Goal: Information Seeking & Learning: Understand process/instructions

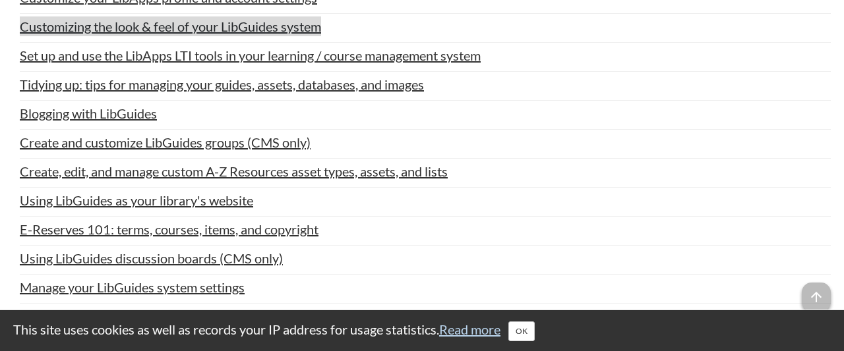
scroll to position [967, 0]
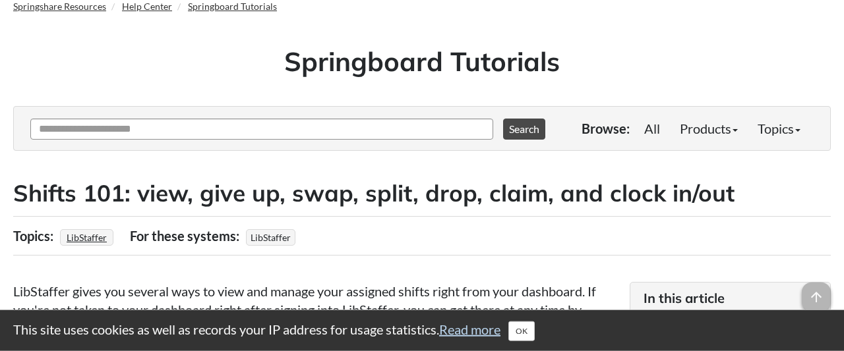
scroll to position [69, 0]
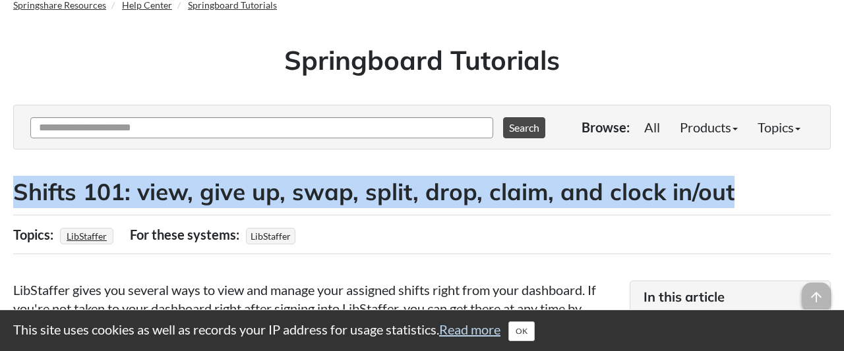
drag, startPoint x: 749, startPoint y: 196, endPoint x: 18, endPoint y: 179, distance: 731.5
click at [18, 179] on h2 "Shifts 101: view, give up, swap, split, drop, claim, and clock in/out" at bounding box center [422, 192] width 818 height 32
copy h2 "Shifts 101: view, give up, swap, split, drop, claim, and clock in/out"
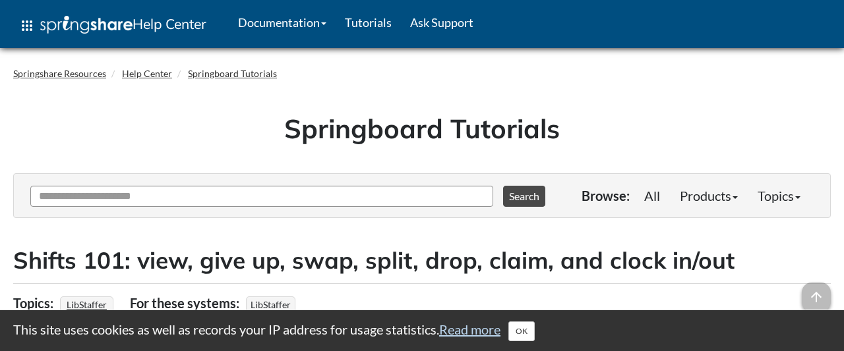
click at [111, 133] on h1 "Springboard Tutorials" at bounding box center [422, 128] width 798 height 37
click at [380, 22] on link "Tutorials" at bounding box center [368, 22] width 65 height 33
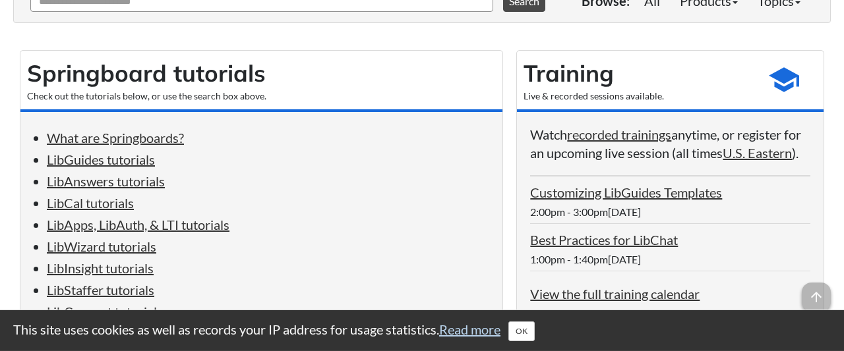
scroll to position [274, 0]
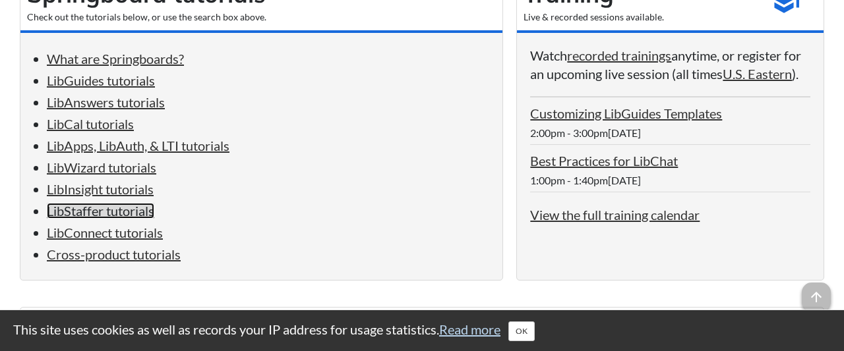
click at [82, 219] on link "LibStaffer tutorials" at bounding box center [100, 211] width 107 height 16
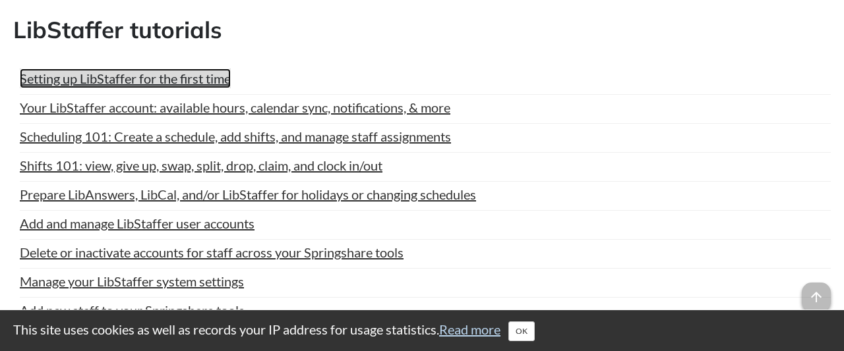
click at [146, 69] on link "Setting up LibStaffer for the first time" at bounding box center [125, 79] width 211 height 20
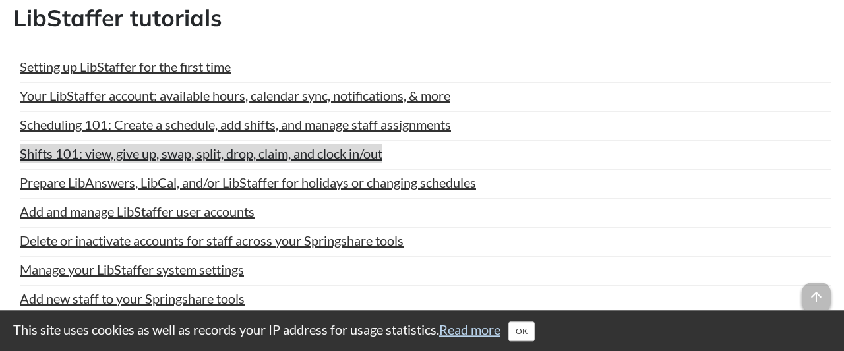
scroll to position [5871, 0]
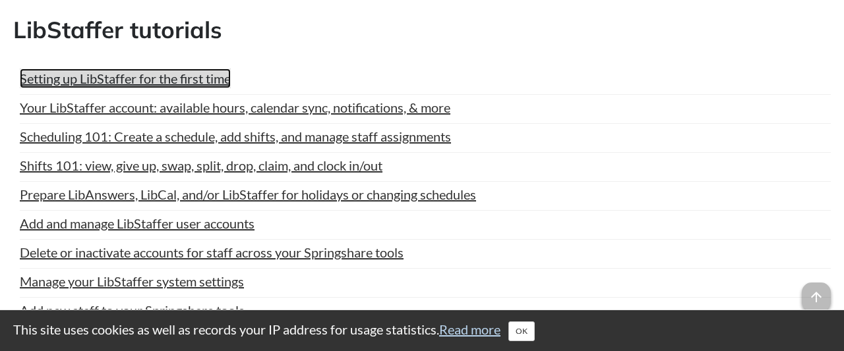
click at [117, 69] on link "Setting up LibStaffer for the first time" at bounding box center [125, 79] width 211 height 20
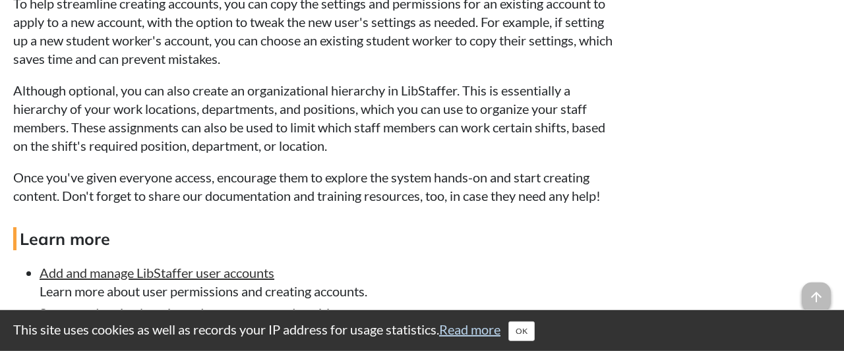
scroll to position [1509, 0]
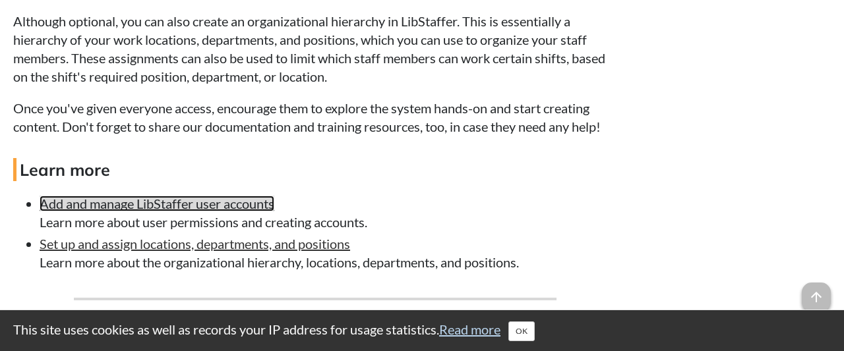
click at [202, 208] on link "Add and manage LibStaffer user accounts" at bounding box center [157, 204] width 235 height 16
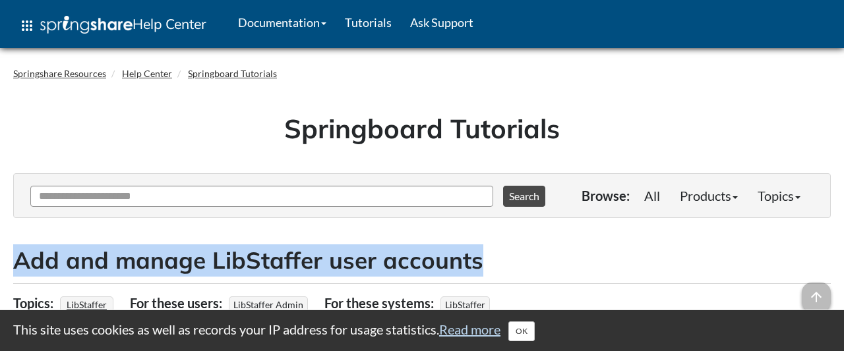
drag, startPoint x: 483, startPoint y: 260, endPoint x: 20, endPoint y: 257, distance: 462.9
click at [20, 257] on h2 "Add and manage LibStaffer user accounts" at bounding box center [422, 261] width 818 height 32
copy h2 "Add and manage LibStaffer user accounts"
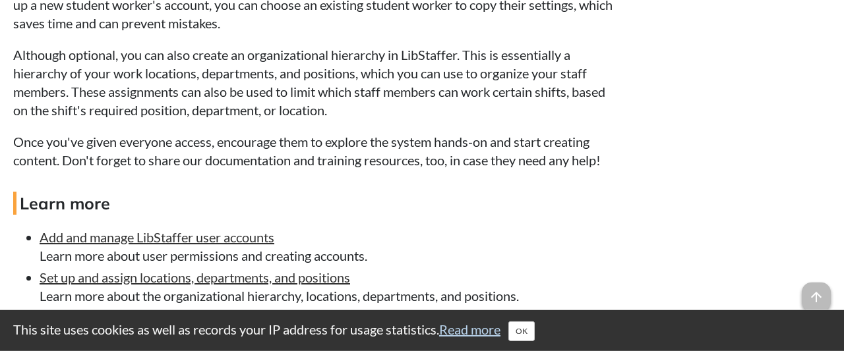
scroll to position [1577, 0]
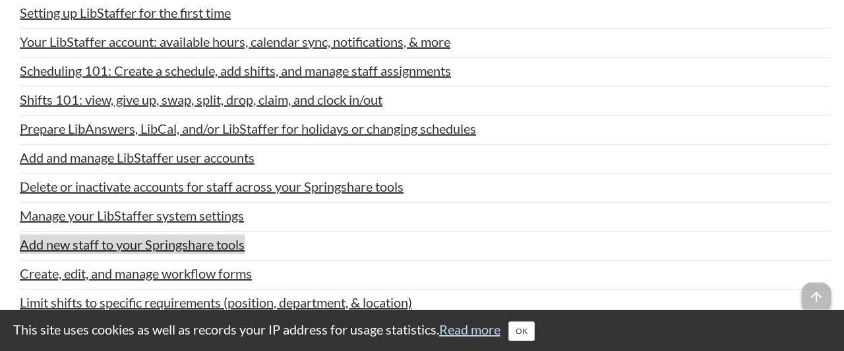
scroll to position [5802, 0]
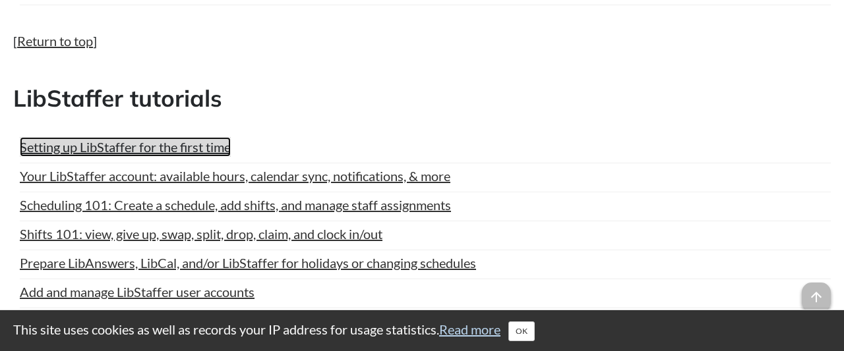
click at [175, 137] on link "Setting up LibStaffer for the first time" at bounding box center [125, 147] width 211 height 20
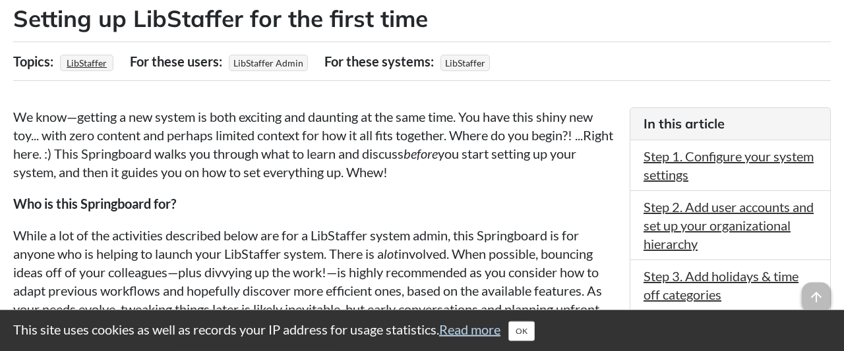
scroll to position [274, 0]
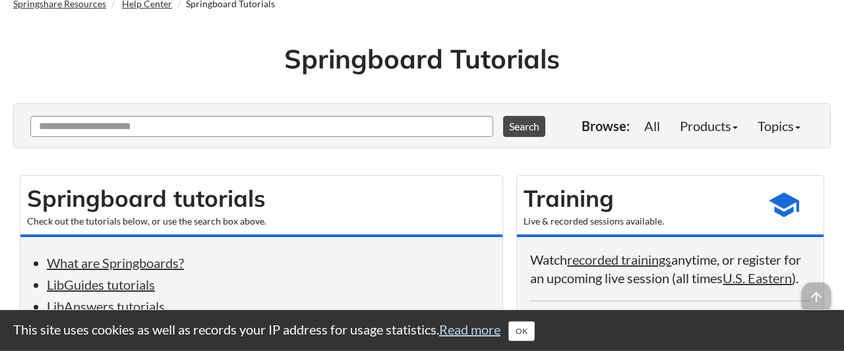
scroll to position [137, 0]
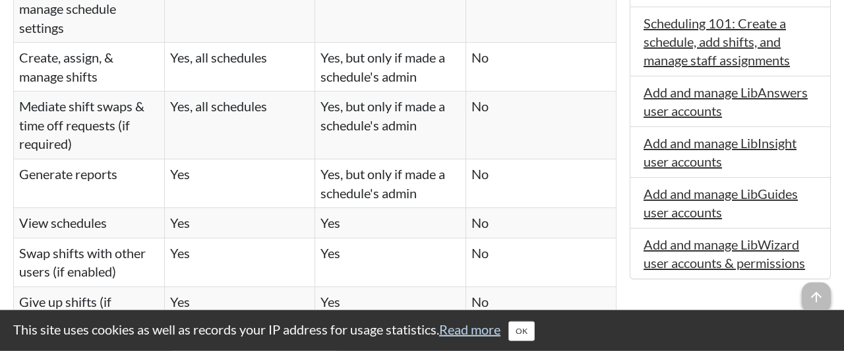
scroll to position [379, 0]
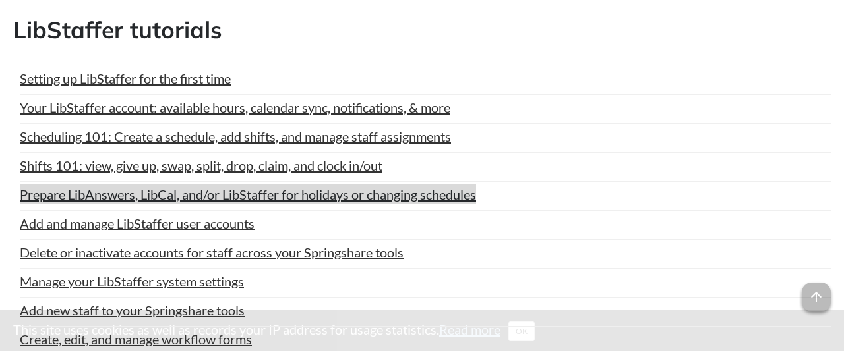
scroll to position [5871, 0]
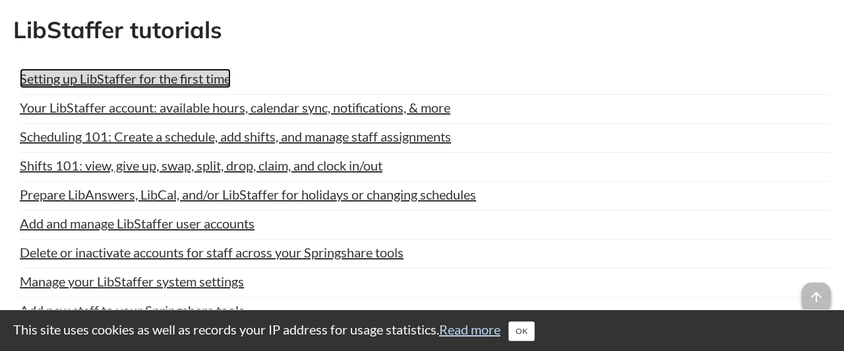
click at [167, 69] on link "Setting up LibStaffer for the first time" at bounding box center [125, 79] width 211 height 20
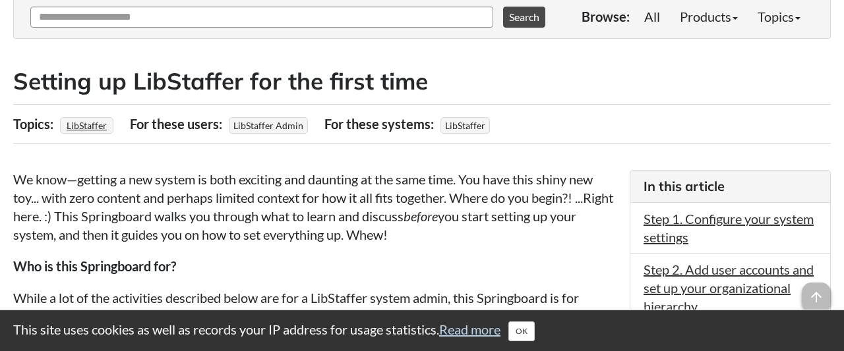
scroll to position [69, 0]
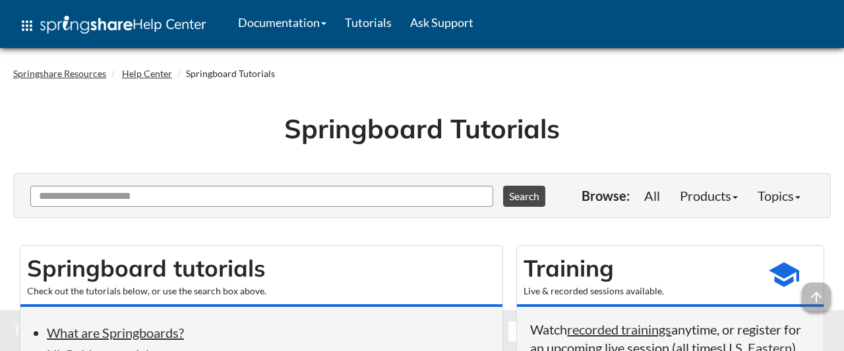
scroll to position [5871, 0]
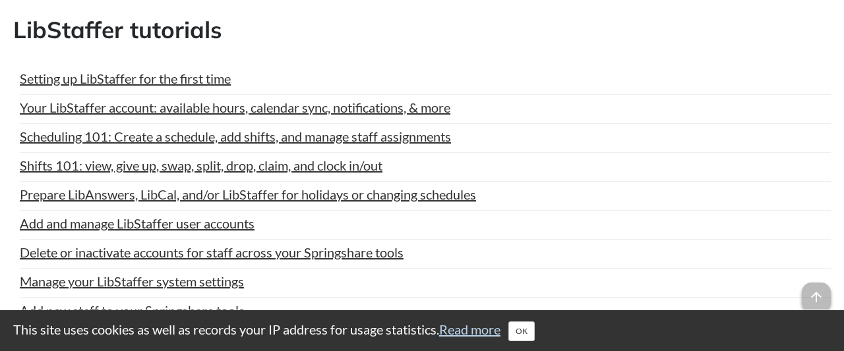
drag, startPoint x: 678, startPoint y: 82, endPoint x: 659, endPoint y: 84, distance: 18.5
click at [679, 82] on ul "Setting up LibStaffer for the first time Last Updated: Jul 16, 2025 | Topics: L…" at bounding box center [425, 270] width 811 height 403
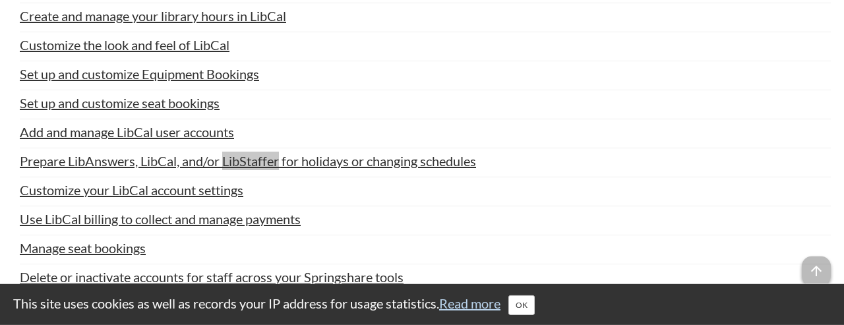
scroll to position [5725, 0]
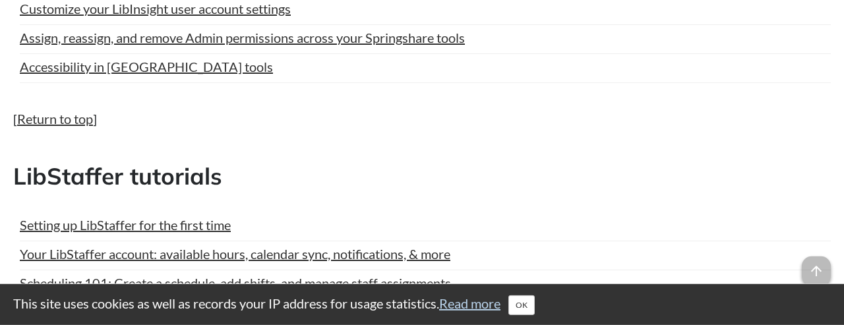
click at [355, 160] on h2 "LibStaffer tutorials" at bounding box center [422, 176] width 818 height 32
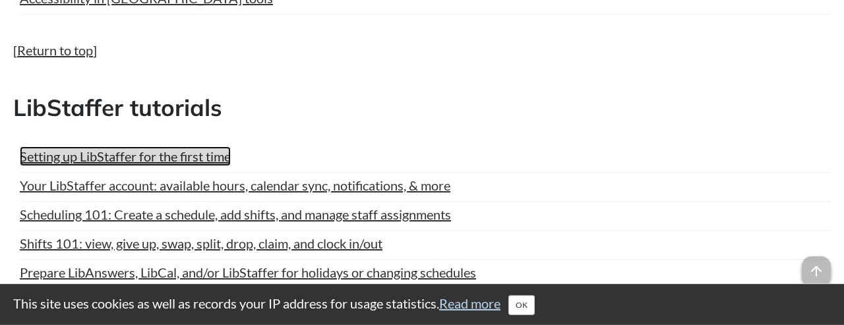
click at [155, 146] on link "Setting up LibStaffer for the first time" at bounding box center [125, 156] width 211 height 20
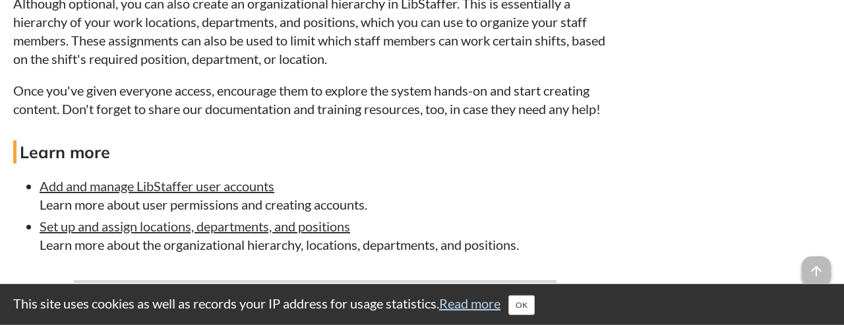
scroll to position [1577, 0]
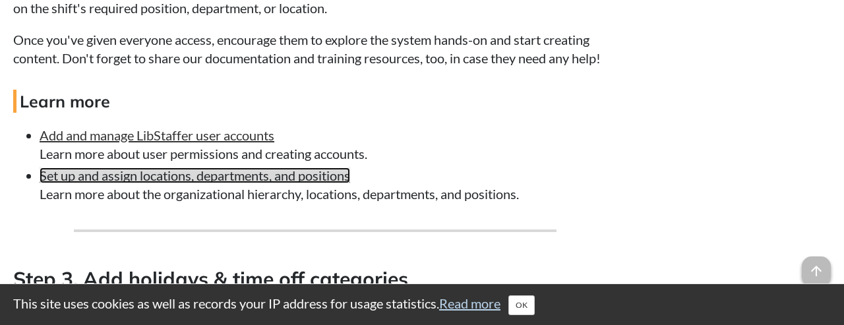
click at [199, 183] on link "Set up and assign locations, departments, and positions" at bounding box center [195, 175] width 311 height 16
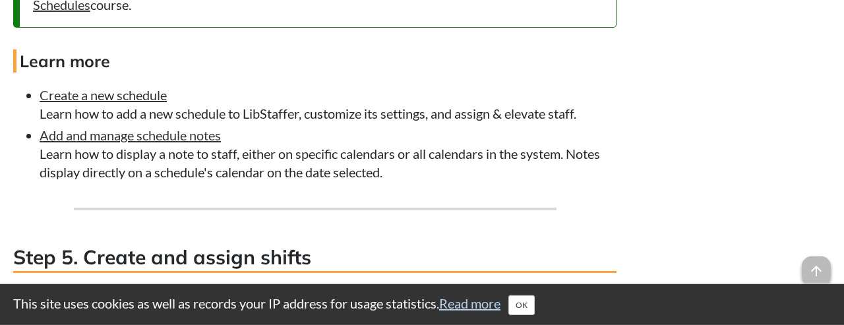
scroll to position [2812, 0]
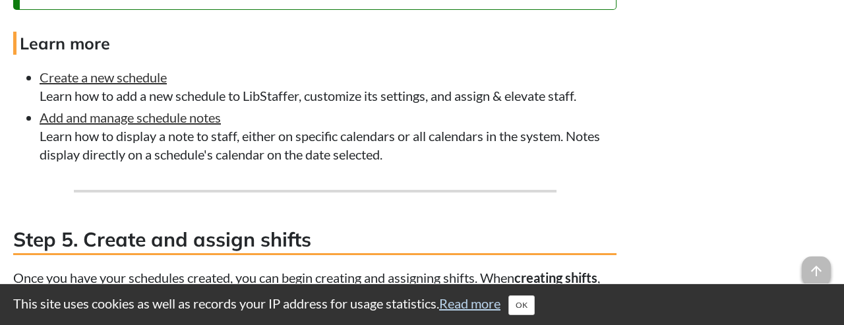
click at [452, 156] on li "Add and manage schedule notes Learn how to display a note to staff, either on s…" at bounding box center [328, 135] width 577 height 55
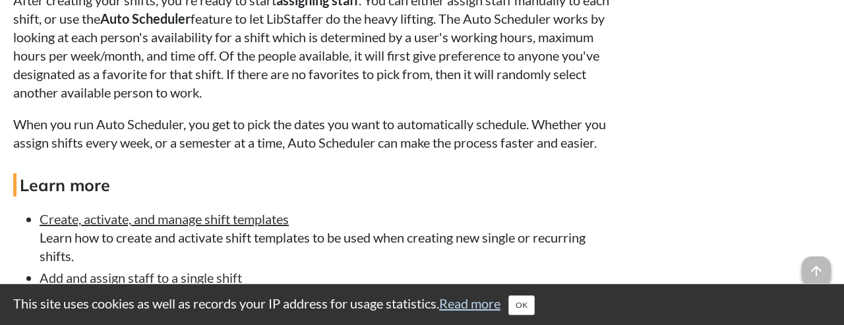
scroll to position [3292, 0]
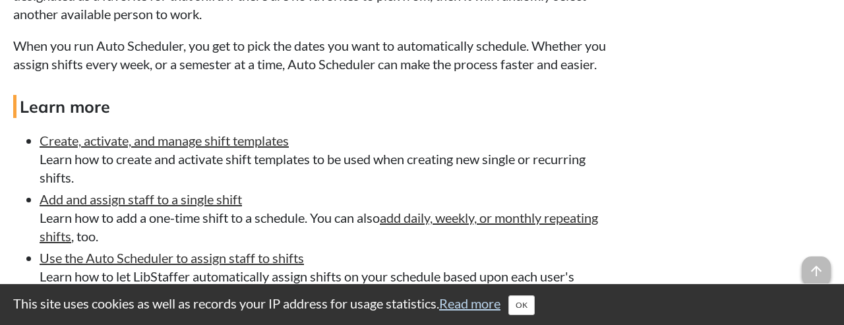
click at [291, 187] on li "Create, activate, and manage shift templates Learn how to create and activate s…" at bounding box center [328, 158] width 577 height 55
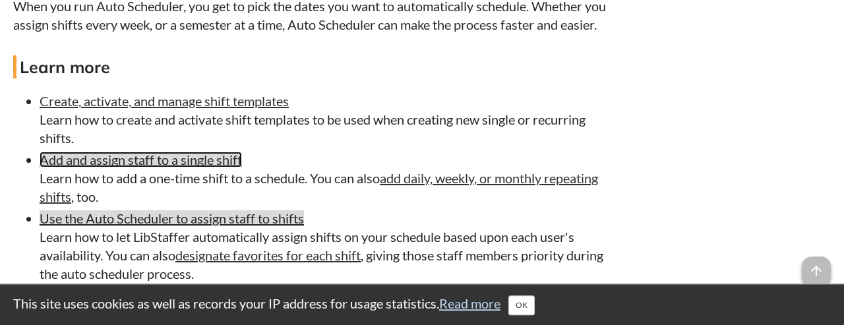
scroll to position [3360, 0]
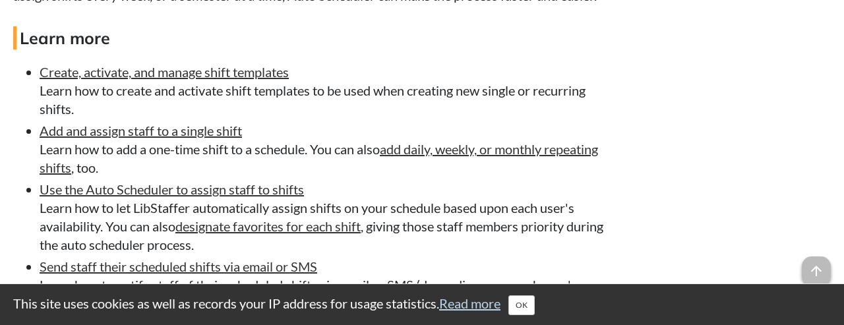
click at [369, 177] on li "Add and assign staff to a single shift Learn how to add a one-time shift to a s…" at bounding box center [328, 148] width 577 height 55
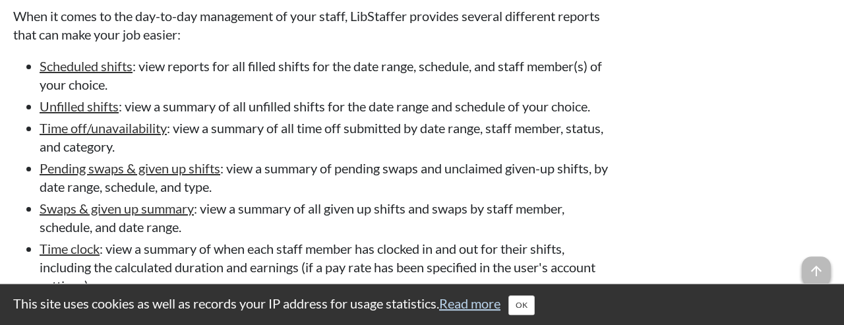
scroll to position [4458, 0]
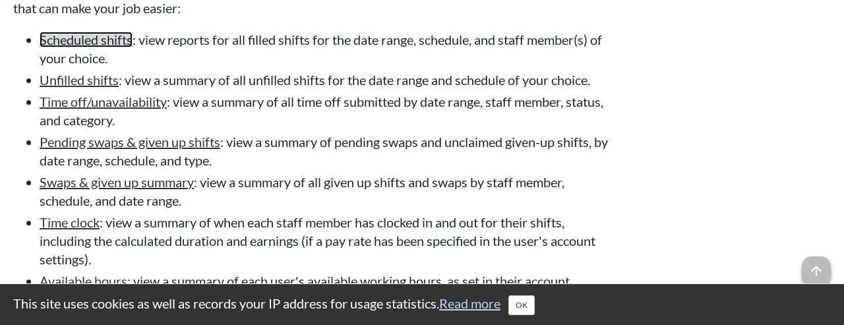
click at [90, 47] on link "Scheduled shifts" at bounding box center [86, 40] width 93 height 16
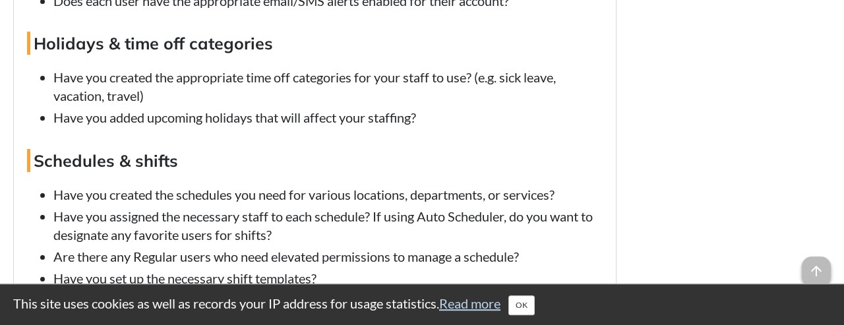
scroll to position [5349, 0]
